Goal: Task Accomplishment & Management: Manage account settings

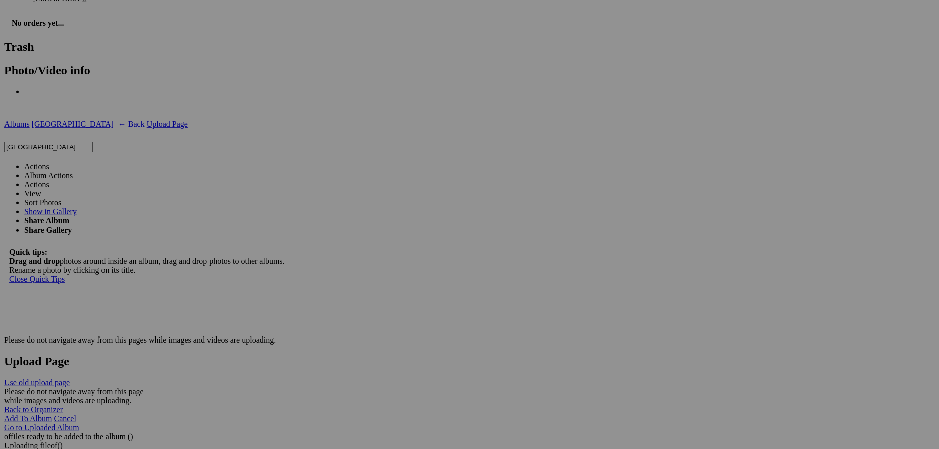
scroll to position [1520, 0]
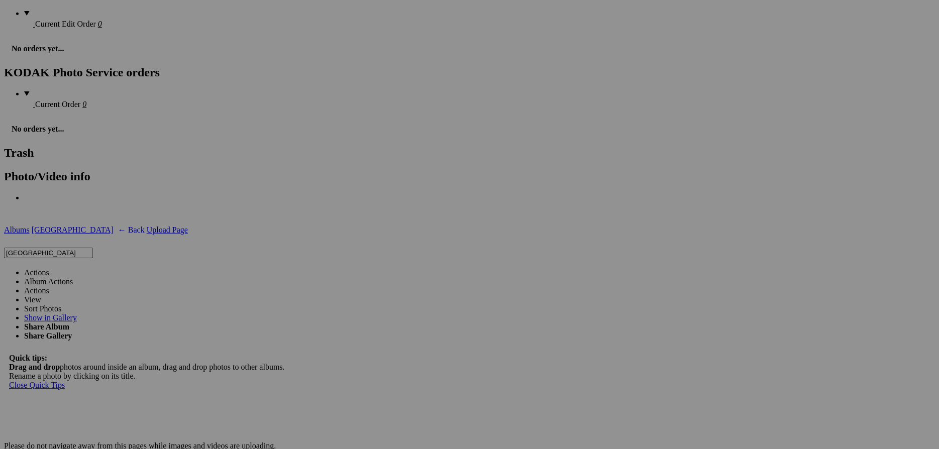
scroll to position [1357, 0]
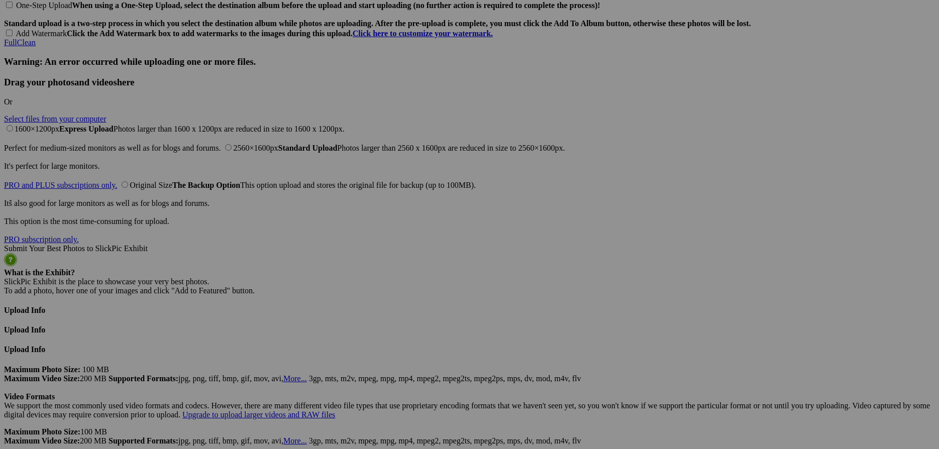
scroll to position [2225, 0]
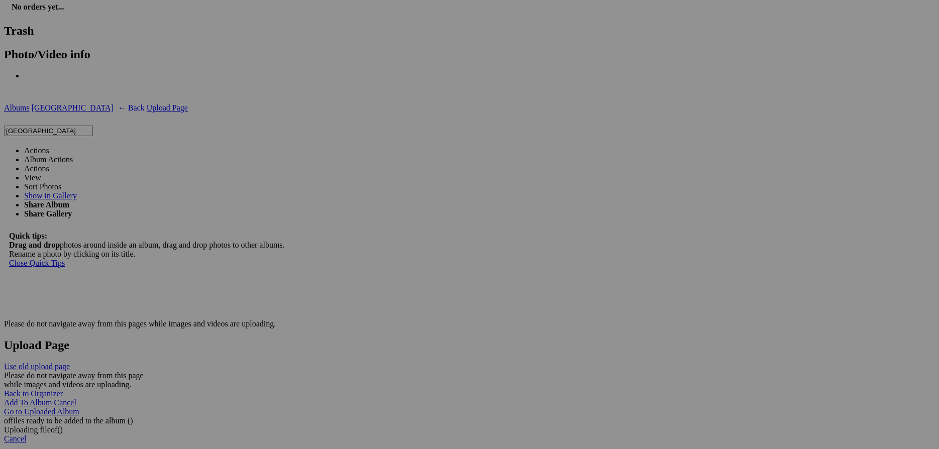
scroll to position [1574, 0]
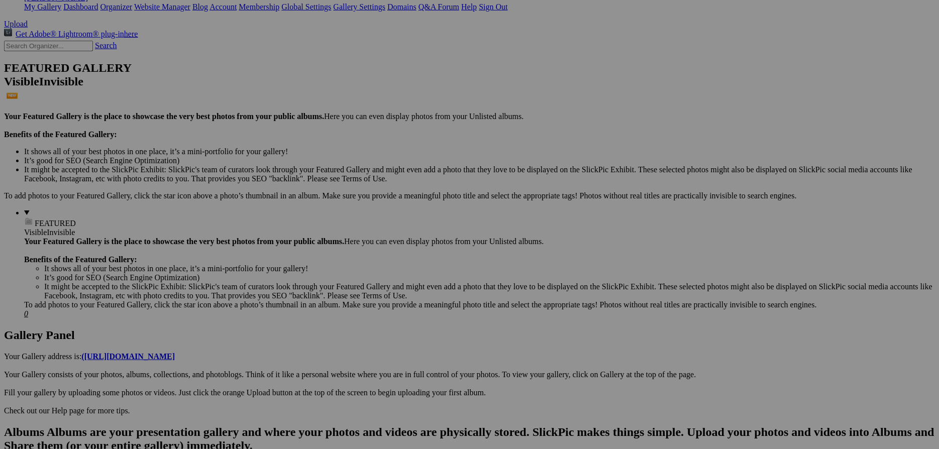
scroll to position [217, 0]
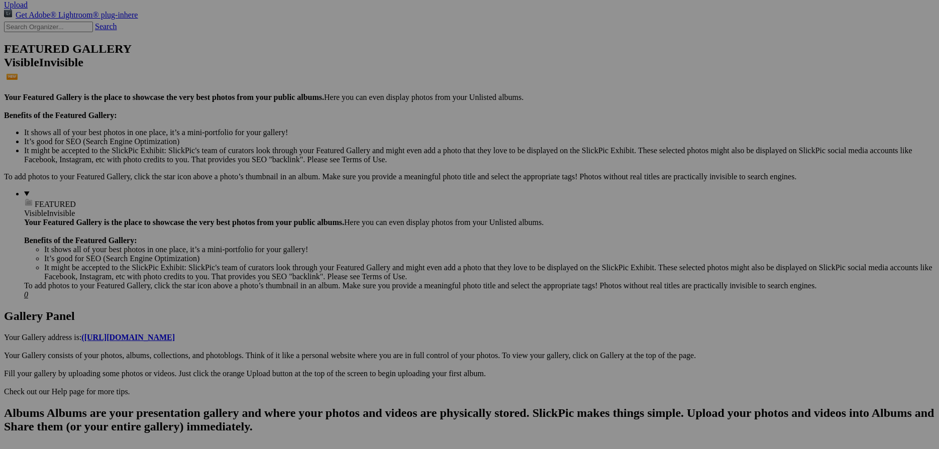
click at [403, 296] on span "Yes" at bounding box center [397, 300] width 12 height 9
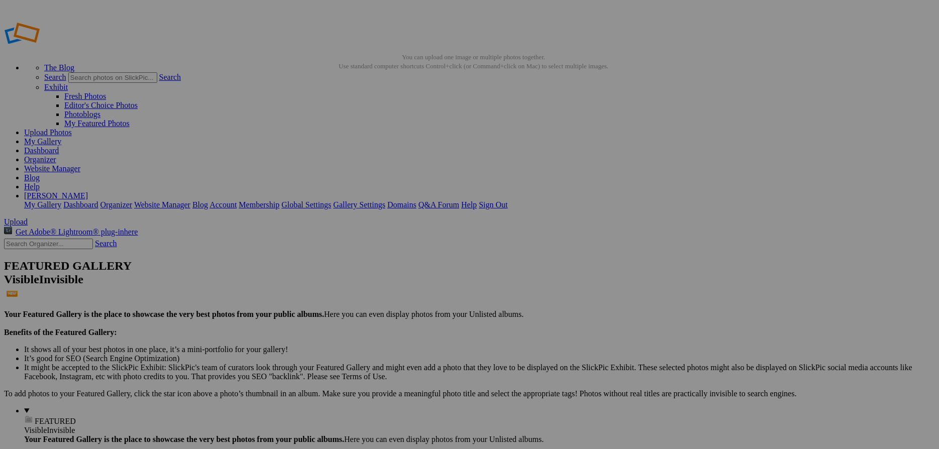
click at [80, 164] on link "Website Manager" at bounding box center [52, 168] width 56 height 9
type input "[GEOGRAPHIC_DATA]"
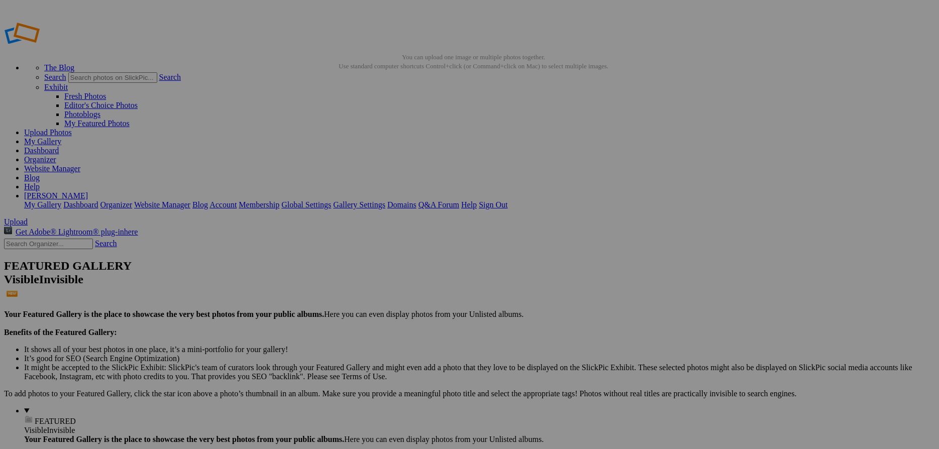
click at [80, 164] on link "Website Manager" at bounding box center [52, 168] width 56 height 9
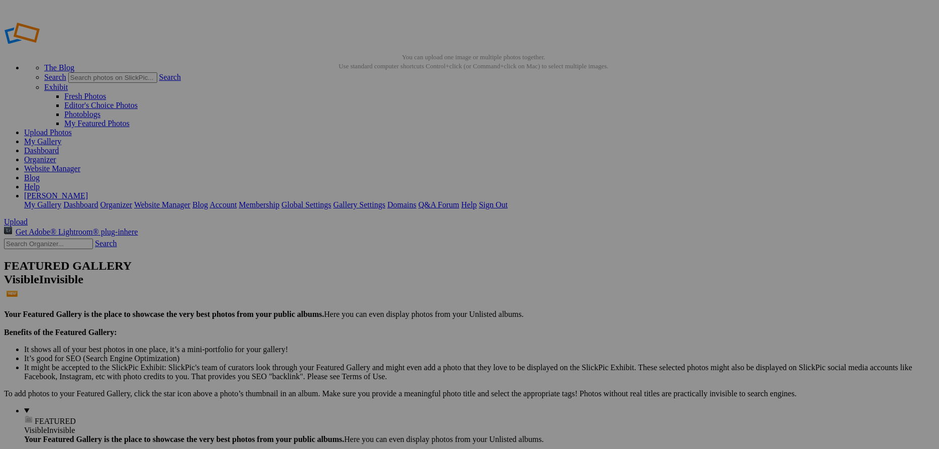
click at [80, 164] on link "Website Manager" at bounding box center [52, 168] width 56 height 9
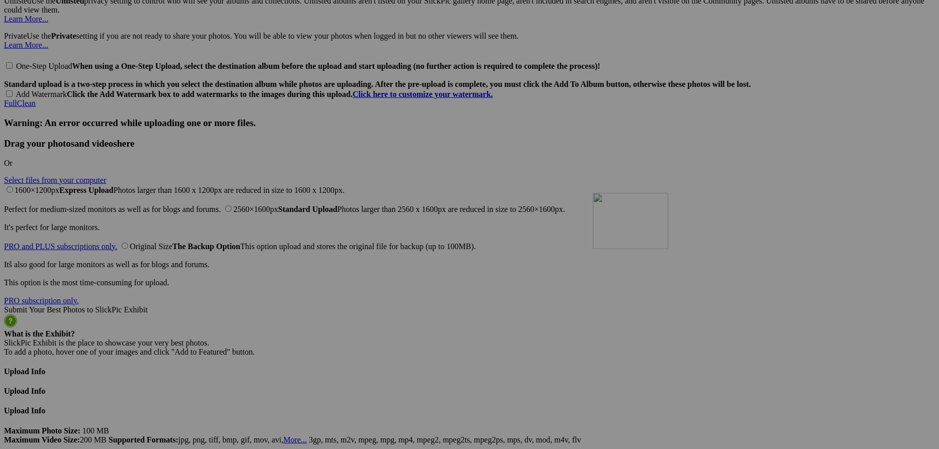
scroll to position [2129, 0]
drag, startPoint x: 646, startPoint y: 154, endPoint x: 620, endPoint y: 315, distance: 162.4
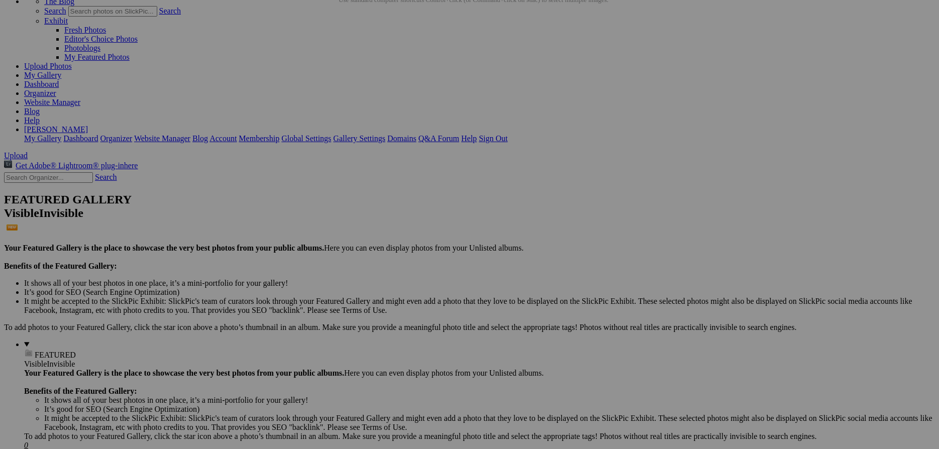
scroll to position [0, 0]
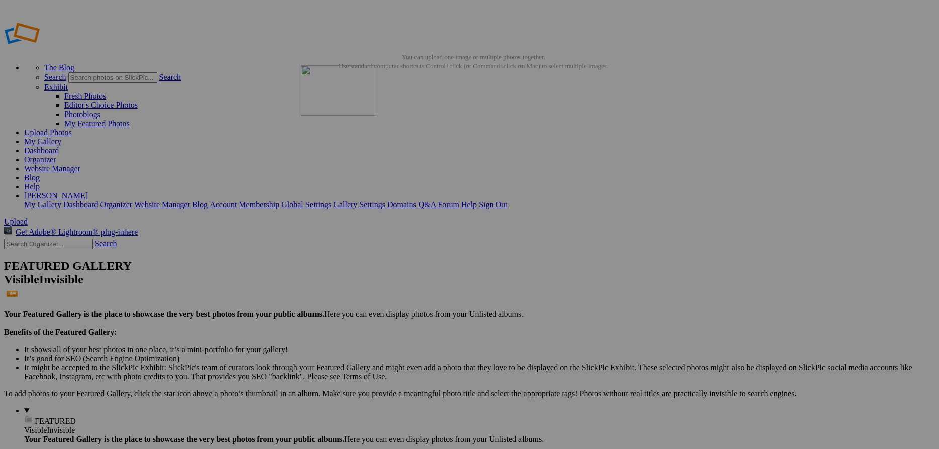
drag, startPoint x: 711, startPoint y: 156, endPoint x: 469, endPoint y: 165, distance: 241.4
drag, startPoint x: 625, startPoint y: 161, endPoint x: 534, endPoint y: 137, distance: 93.5
drag, startPoint x: 515, startPoint y: 153, endPoint x: 468, endPoint y: 135, distance: 50.6
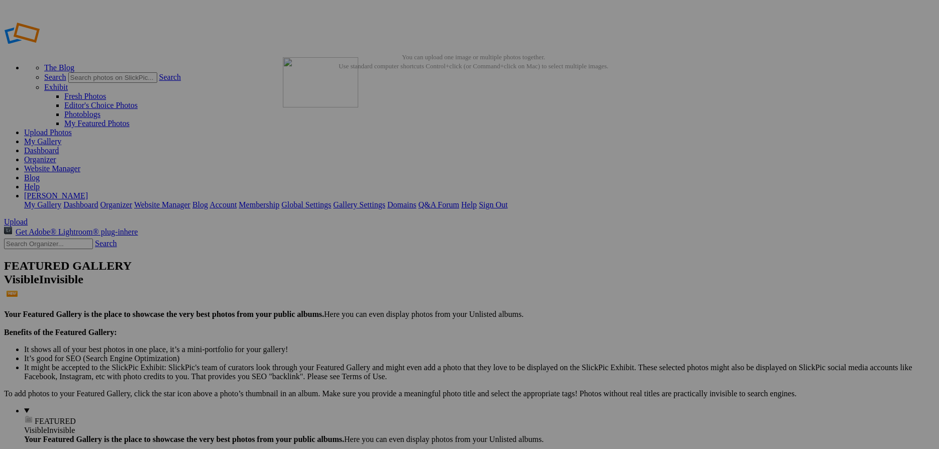
drag, startPoint x: 276, startPoint y: 288, endPoint x: 191, endPoint y: 263, distance: 88.6
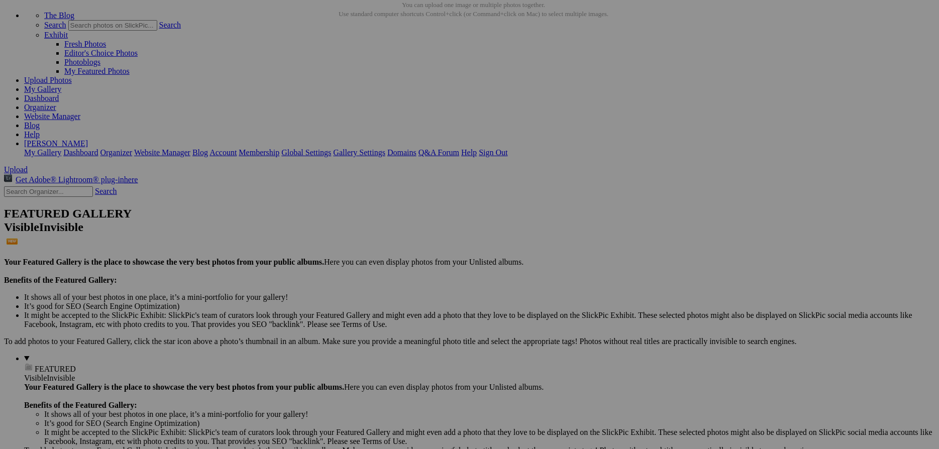
scroll to position [54, 0]
drag, startPoint x: 811, startPoint y: 102, endPoint x: 159, endPoint y: 222, distance: 662.3
drag, startPoint x: 726, startPoint y: 237, endPoint x: 357, endPoint y: 223, distance: 369.2
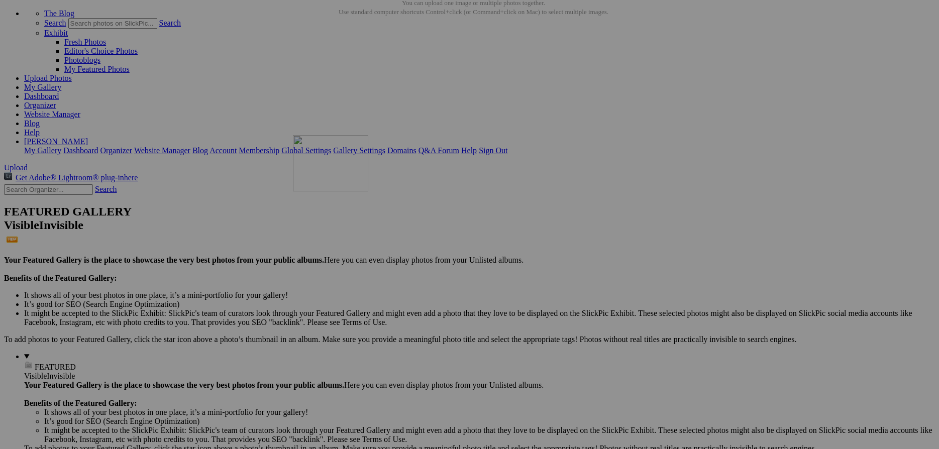
drag, startPoint x: 568, startPoint y: 242, endPoint x: 460, endPoint y: 228, distance: 109.0
drag, startPoint x: 444, startPoint y: 281, endPoint x: 631, endPoint y: 254, distance: 188.9
drag, startPoint x: 834, startPoint y: 243, endPoint x: 724, endPoint y: 271, distance: 113.5
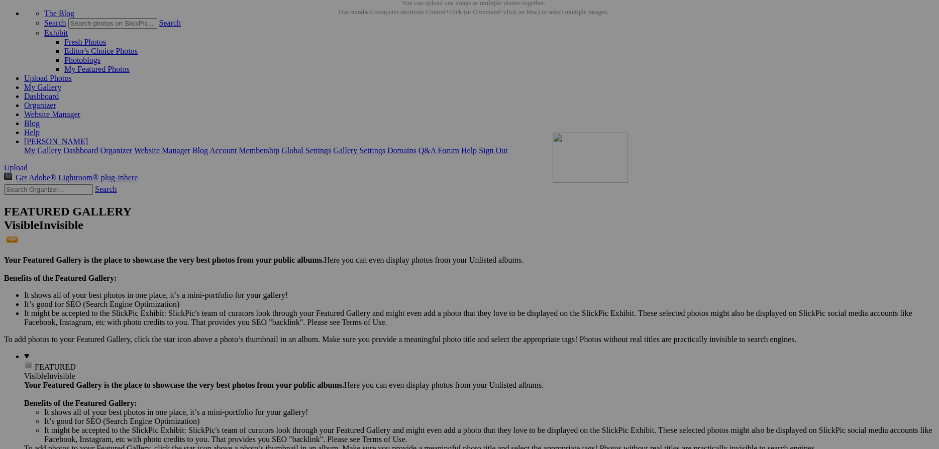
drag, startPoint x: 196, startPoint y: 360, endPoint x: 773, endPoint y: 213, distance: 595.8
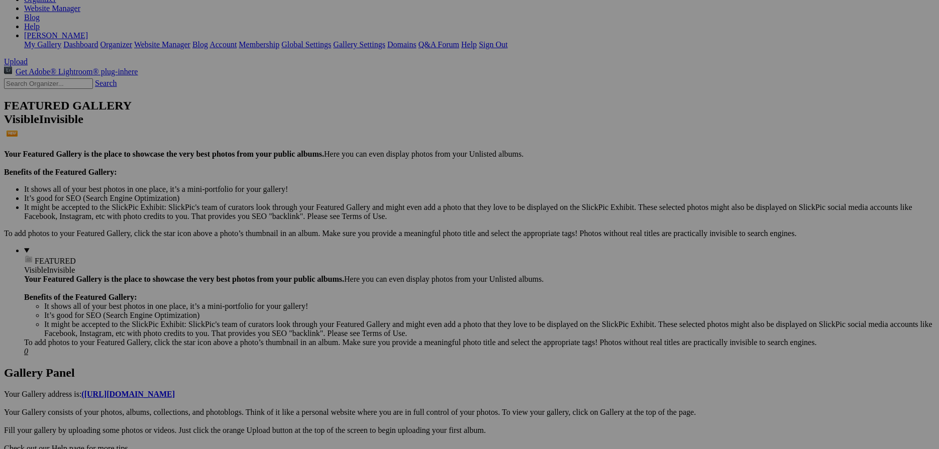
scroll to position [163, 0]
drag, startPoint x: 558, startPoint y: 181, endPoint x: 608, endPoint y: 117, distance: 80.6
drag, startPoint x: 723, startPoint y: 123, endPoint x: 340, endPoint y: 239, distance: 399.8
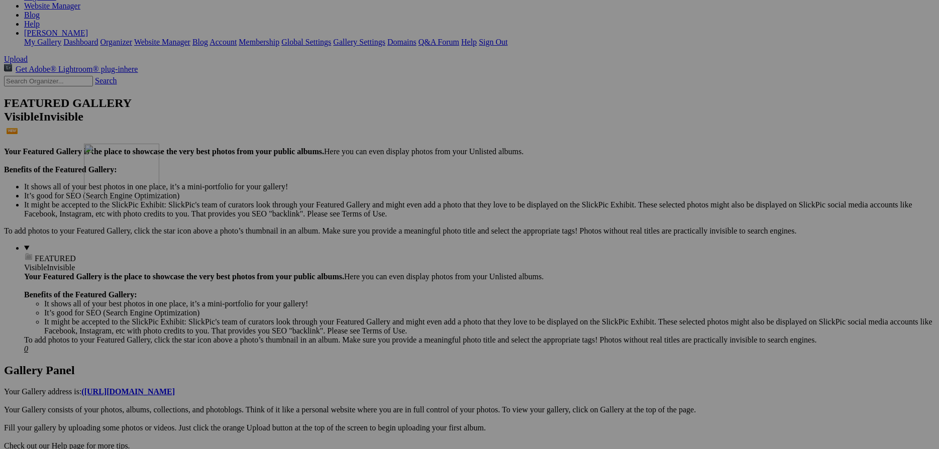
drag, startPoint x: 474, startPoint y: 254, endPoint x: 229, endPoint y: 232, distance: 246.8
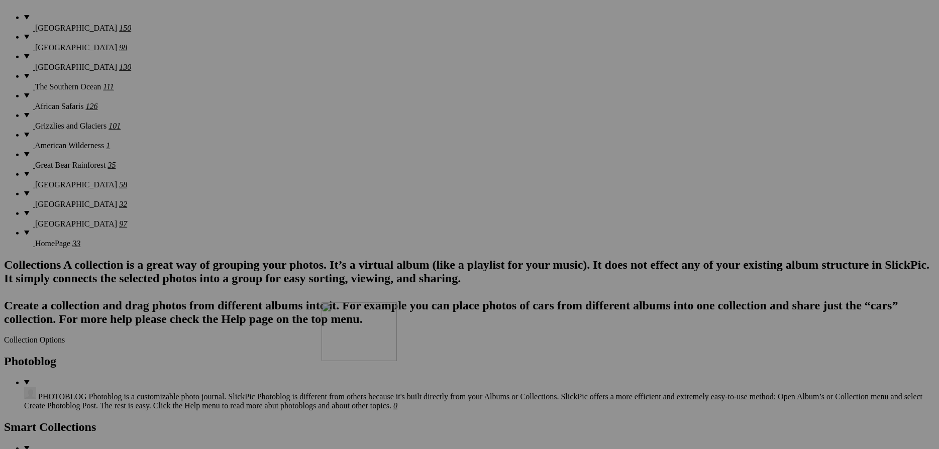
scroll to position [706, 0]
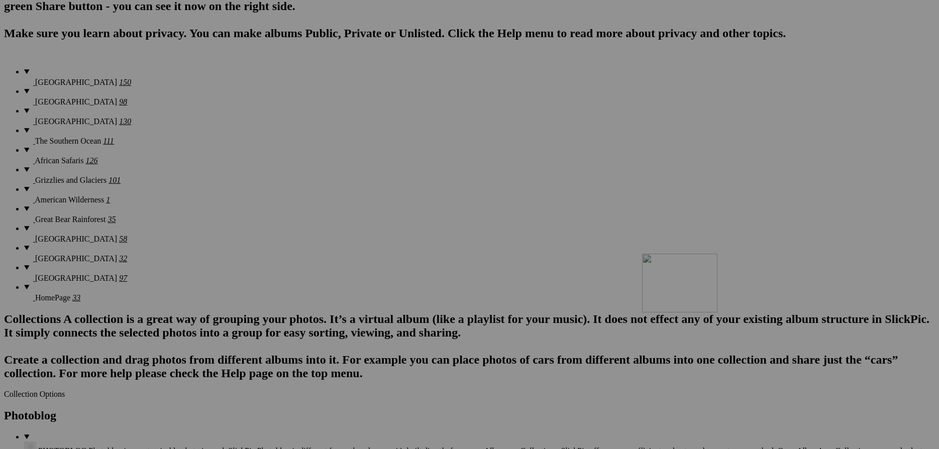
drag, startPoint x: 376, startPoint y: 366, endPoint x: 784, endPoint y: 337, distance: 409.7
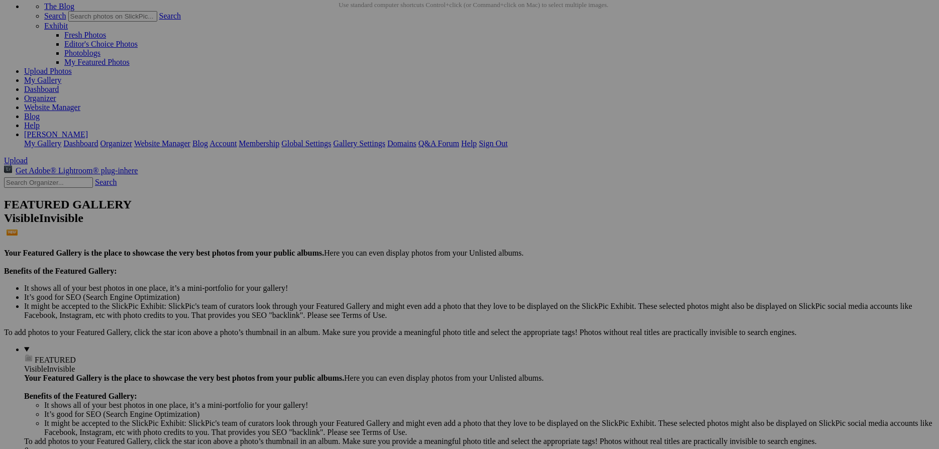
scroll to position [434, 0]
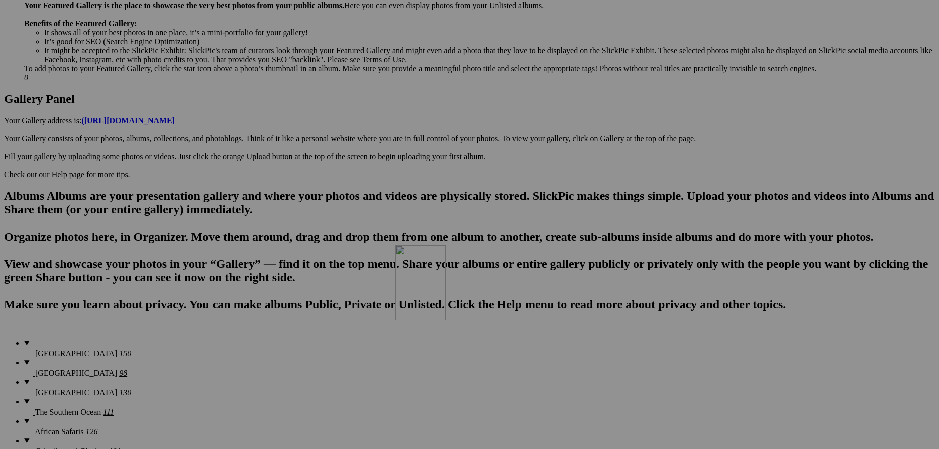
drag, startPoint x: 653, startPoint y: 384, endPoint x: 540, endPoint y: 333, distance: 124.2
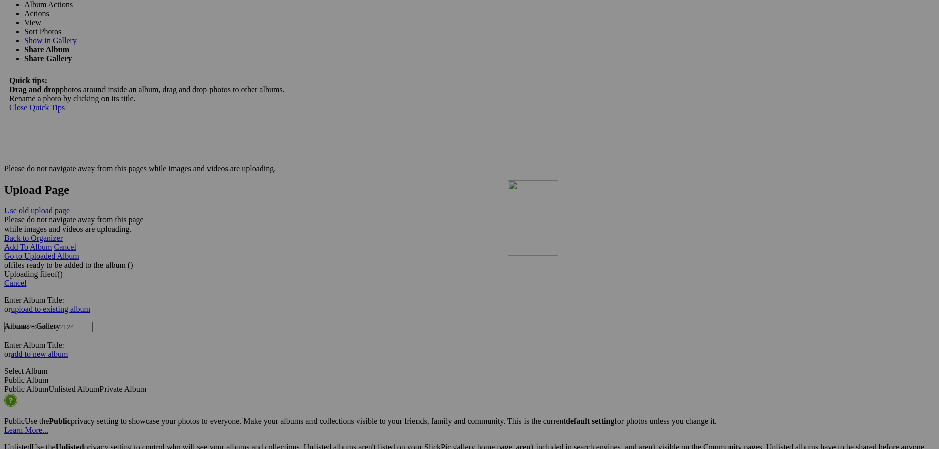
scroll to position [1683, 0]
drag, startPoint x: 472, startPoint y: 239, endPoint x: 721, endPoint y: 242, distance: 248.8
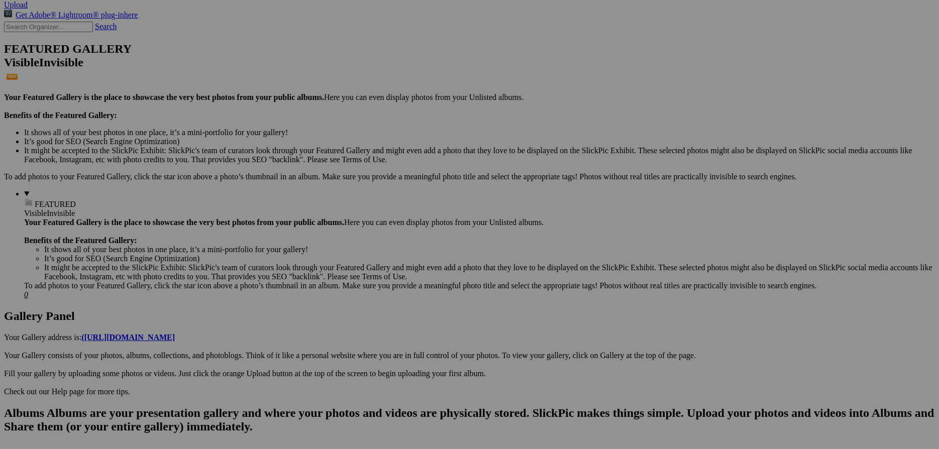
scroll to position [0, 0]
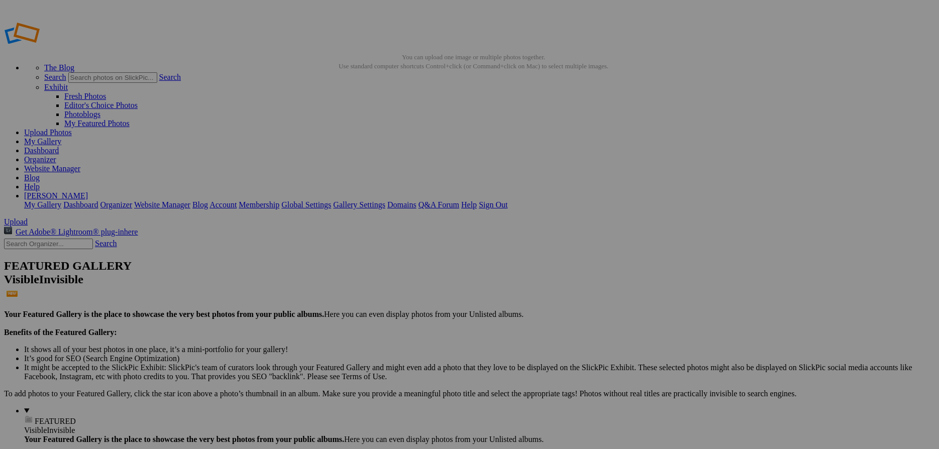
click at [80, 164] on link "Website Manager" at bounding box center [52, 168] width 56 height 9
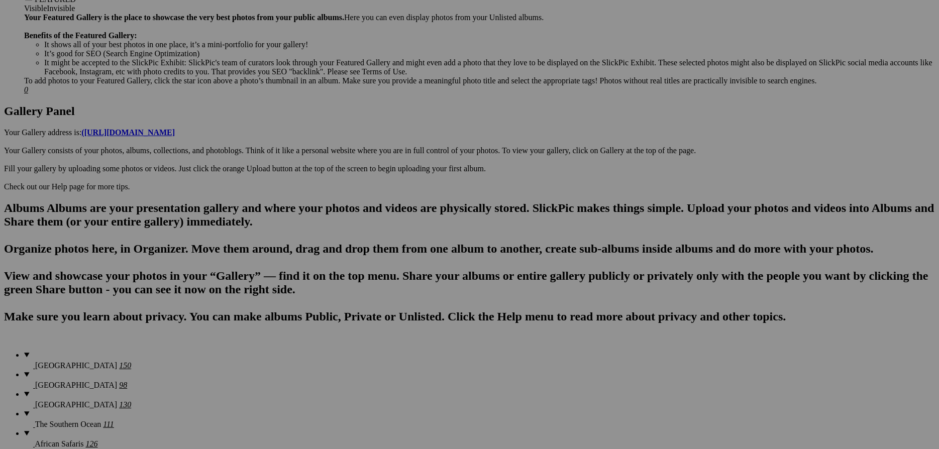
scroll to position [434, 0]
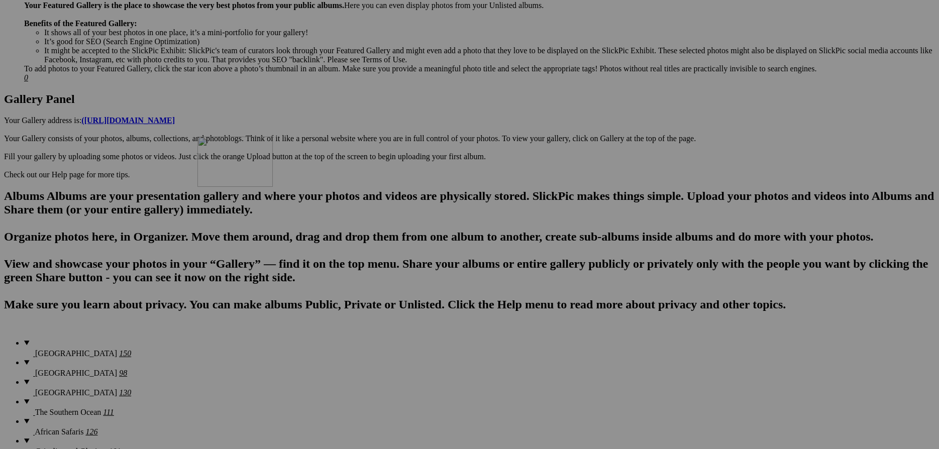
drag, startPoint x: 458, startPoint y: 243, endPoint x: 320, endPoint y: 231, distance: 139.2
drag, startPoint x: 201, startPoint y: 241, endPoint x: 257, endPoint y: 218, distance: 61.0
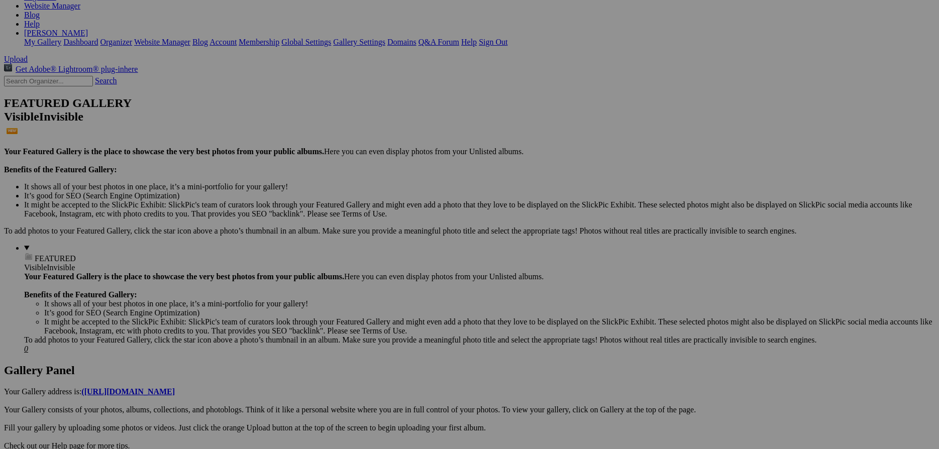
scroll to position [0, 0]
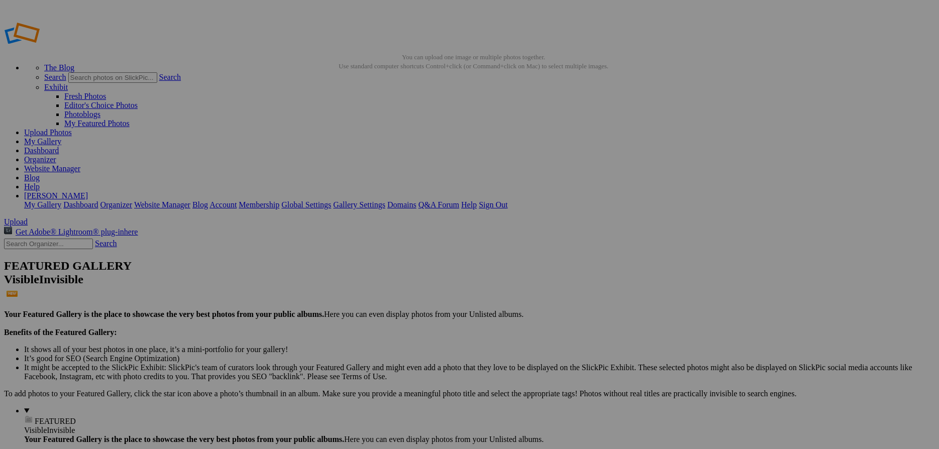
click at [80, 164] on link "Website Manager" at bounding box center [52, 168] width 56 height 9
drag, startPoint x: 293, startPoint y: 406, endPoint x: 450, endPoint y: 131, distance: 316.5
drag, startPoint x: 443, startPoint y: 222, endPoint x: 254, endPoint y: 385, distance: 249.4
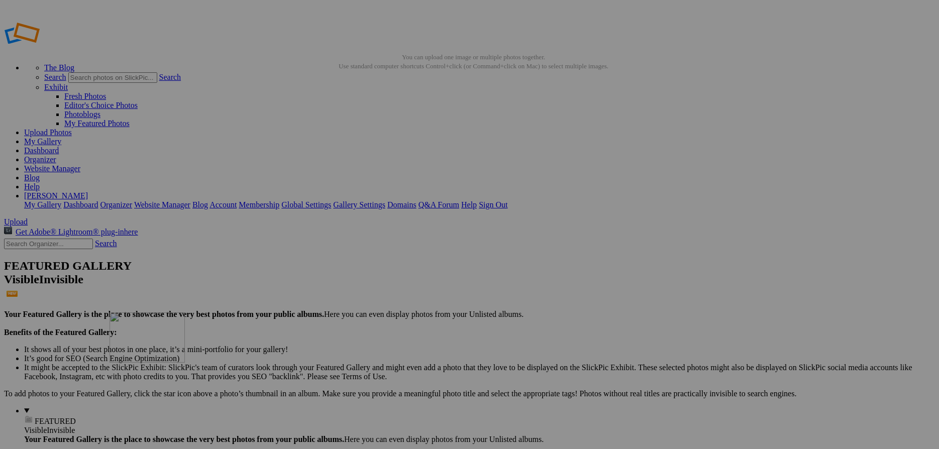
click at [80, 164] on link "Website Manager" at bounding box center [52, 168] width 56 height 9
drag, startPoint x: 276, startPoint y: 400, endPoint x: 476, endPoint y: 432, distance: 202.1
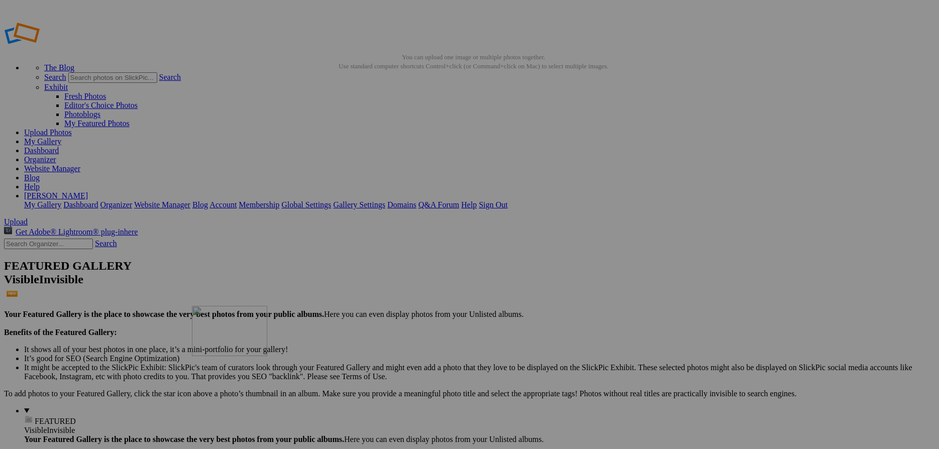
click at [80, 164] on link "Website Manager" at bounding box center [52, 168] width 56 height 9
